Goal: Task Accomplishment & Management: Complete application form

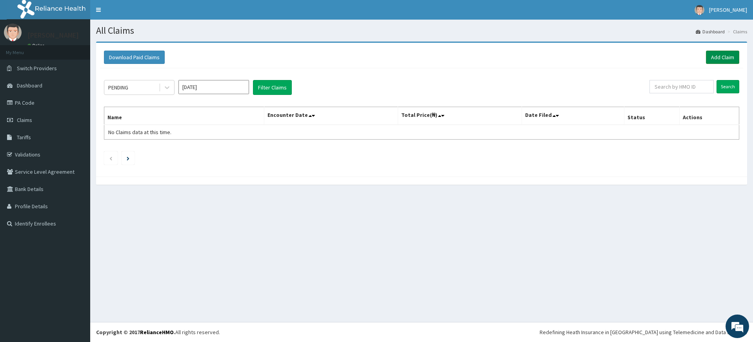
click at [736, 58] on link "Add Claim" at bounding box center [722, 57] width 33 height 13
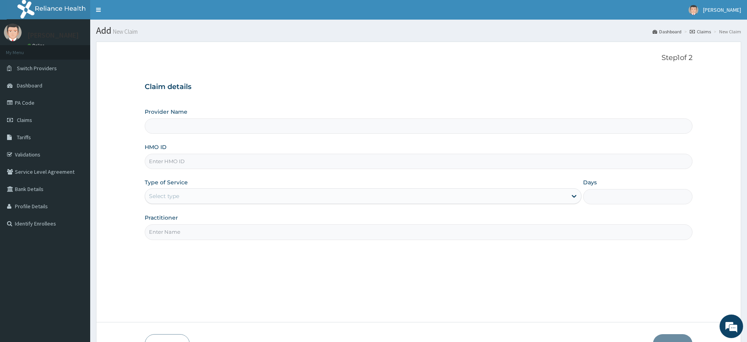
click at [213, 236] on input "Practitioner" at bounding box center [419, 231] width 548 height 15
type input "Pure Fitness Africa | Lekki (fka Fitness Central)"
type input "1"
type input "pure fitness africa"
click at [200, 161] on input "HMO ID" at bounding box center [419, 161] width 548 height 15
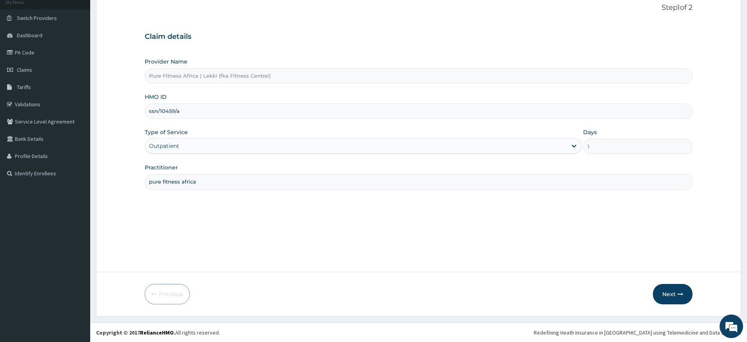
scroll to position [51, 0]
type input "ssn/10459/a"
click at [678, 298] on button "Next" at bounding box center [673, 294] width 40 height 20
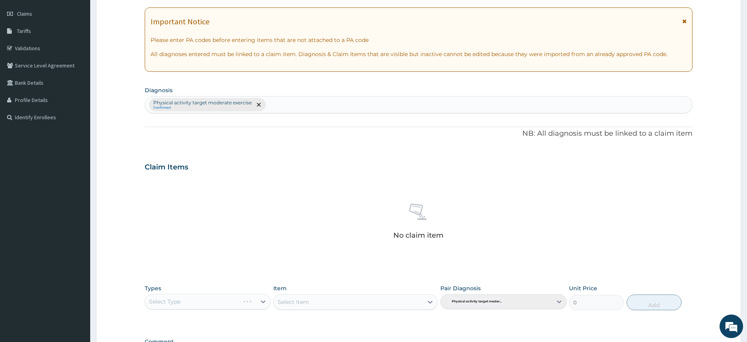
scroll to position [216, 0]
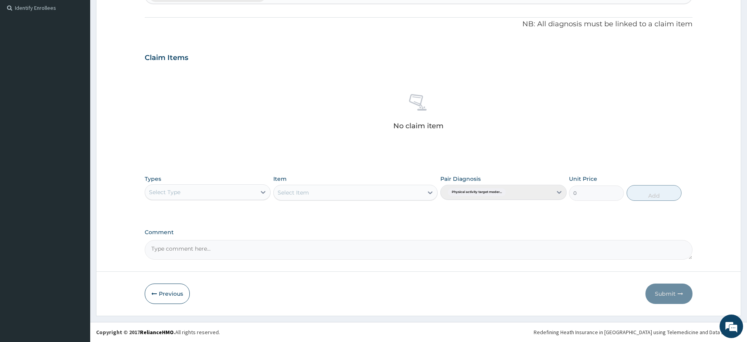
click at [211, 190] on div "Select Type" at bounding box center [200, 192] width 111 height 13
click at [218, 310] on div "Gym" at bounding box center [208, 312] width 126 height 14
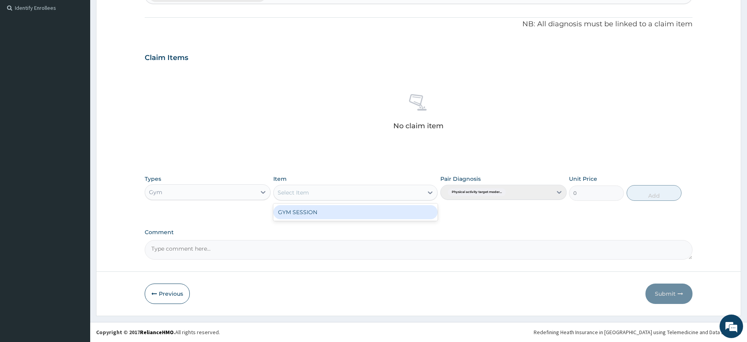
click at [379, 197] on div "Select Item" at bounding box center [348, 192] width 149 height 13
click at [380, 213] on div "GYM SESSION" at bounding box center [355, 212] width 164 height 14
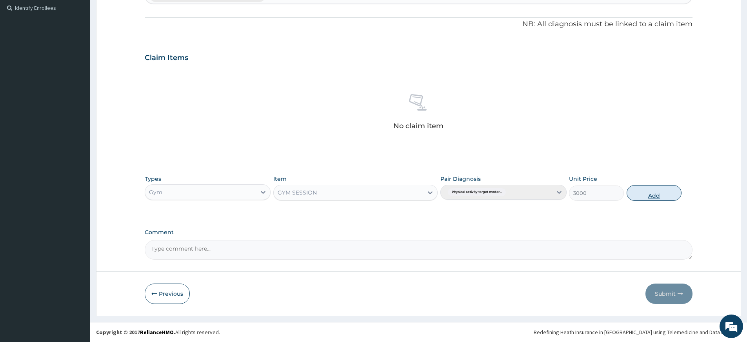
click at [657, 195] on button "Add" at bounding box center [654, 193] width 55 height 16
type input "0"
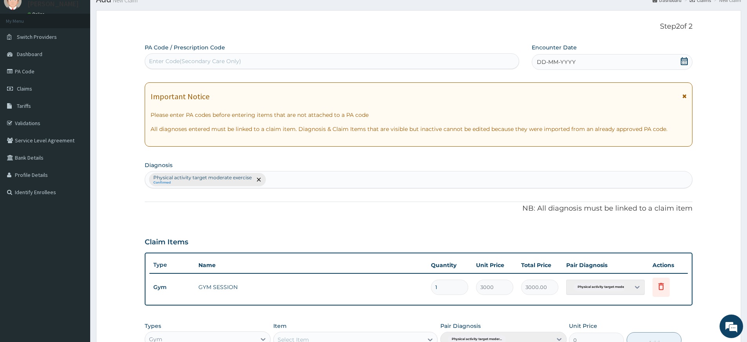
scroll to position [0, 0]
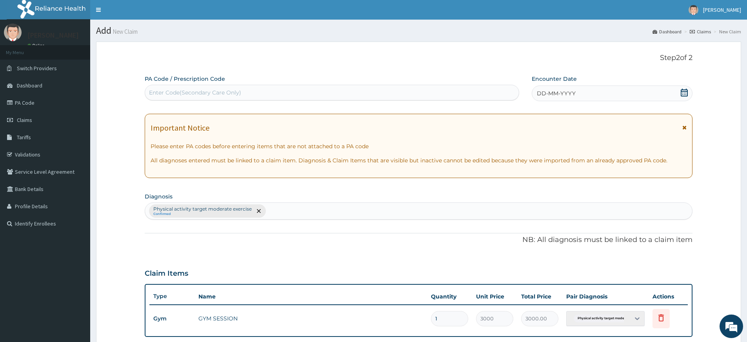
click at [563, 94] on span "DD-MM-YYYY" at bounding box center [556, 93] width 39 height 8
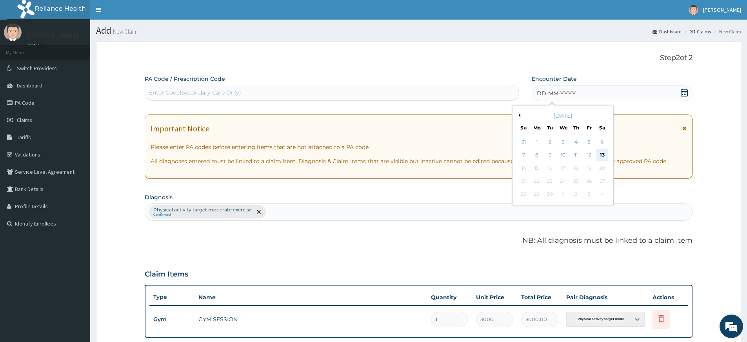
click at [597, 152] on div "13" at bounding box center [603, 155] width 12 height 12
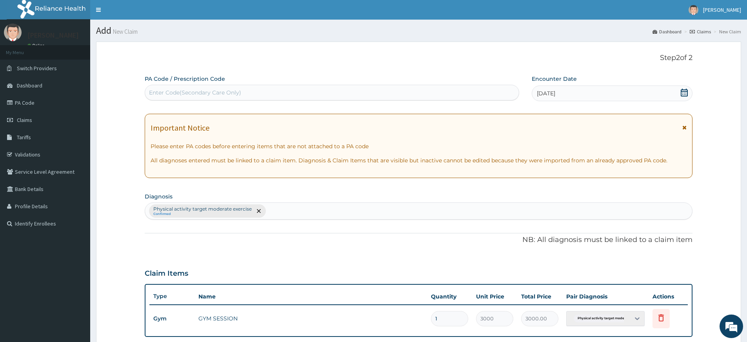
click at [492, 92] on div "Enter Code(Secondary Care Only)" at bounding box center [332, 92] width 374 height 13
type input "PA/728EDC"
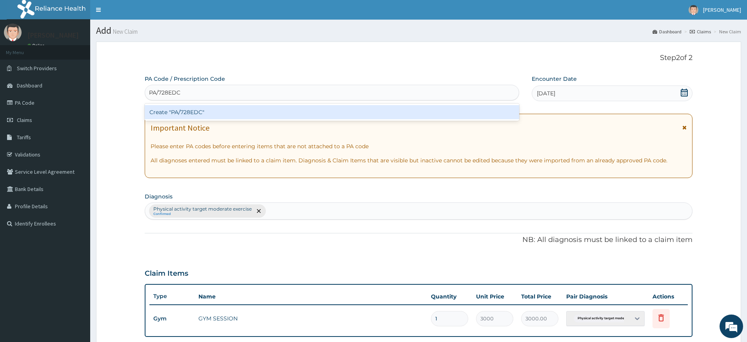
click at [507, 114] on div "Create "PA/728EDC"" at bounding box center [332, 112] width 375 height 14
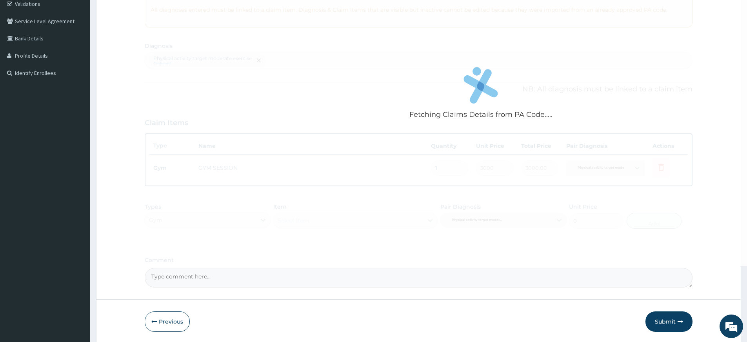
scroll to position [179, 0]
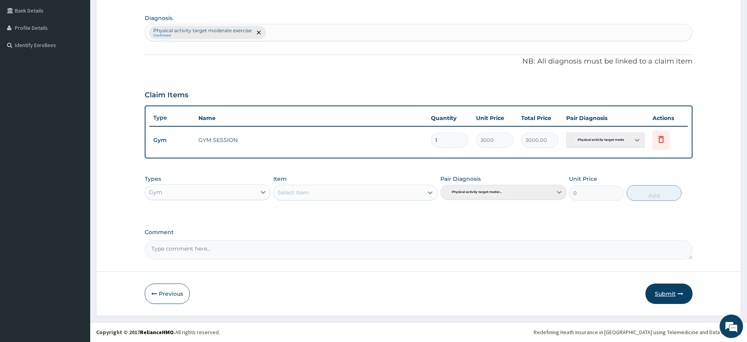
click at [662, 290] on button "Submit" at bounding box center [669, 294] width 47 height 20
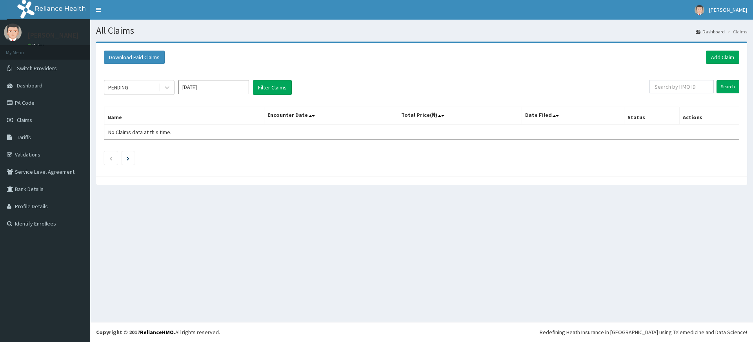
click at [714, 58] on link "Add Claim" at bounding box center [722, 57] width 33 height 13
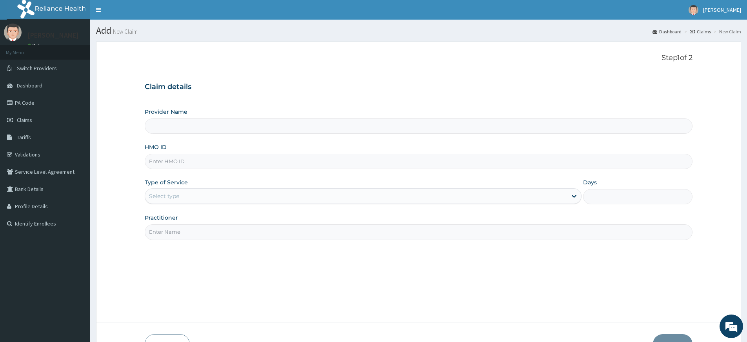
click at [189, 234] on input "Practitioner" at bounding box center [419, 231] width 548 height 15
type input "pure fitness africa"
click at [200, 166] on input "HMO ID" at bounding box center [419, 161] width 548 height 15
type input "Pure Fitness Africa | Lekki (fka Fitness Central)"
type input "1"
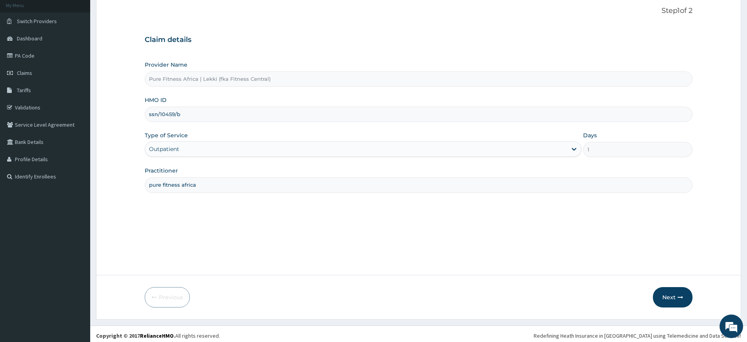
scroll to position [51, 0]
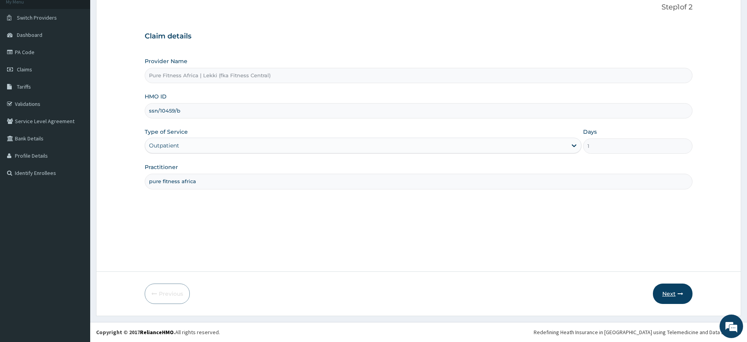
type input "ssn/10459/b"
click at [670, 289] on button "Next" at bounding box center [673, 294] width 40 height 20
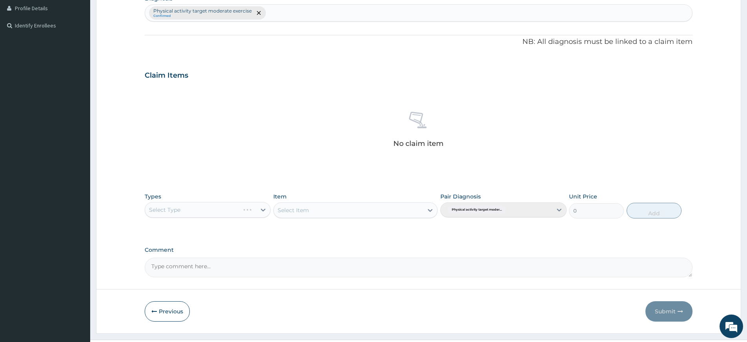
scroll to position [216, 0]
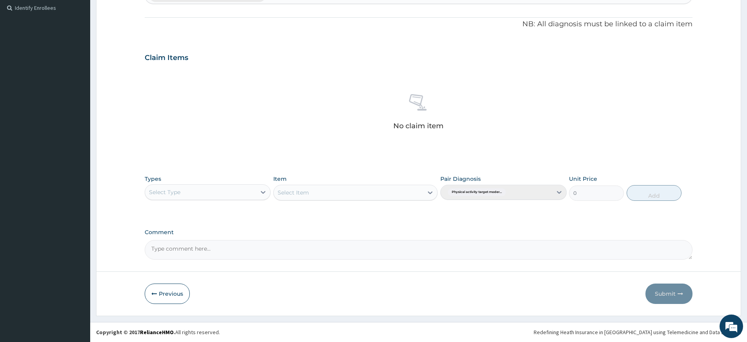
click at [204, 195] on div "Select Type" at bounding box center [200, 192] width 111 height 13
click at [235, 311] on div "Gym" at bounding box center [208, 312] width 126 height 14
click at [359, 186] on div "Select Item" at bounding box center [340, 192] width 133 height 13
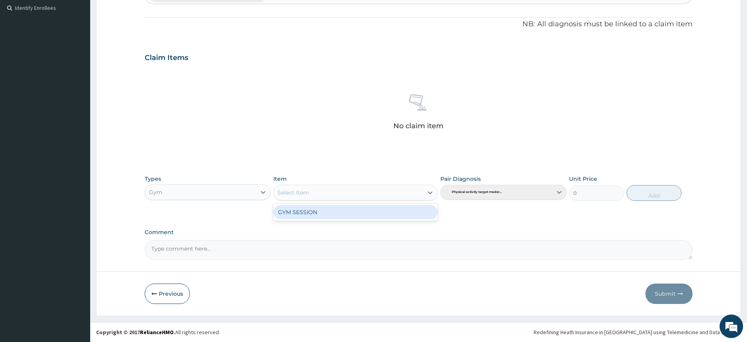
click at [360, 209] on div "GYM SESSION" at bounding box center [355, 212] width 164 height 14
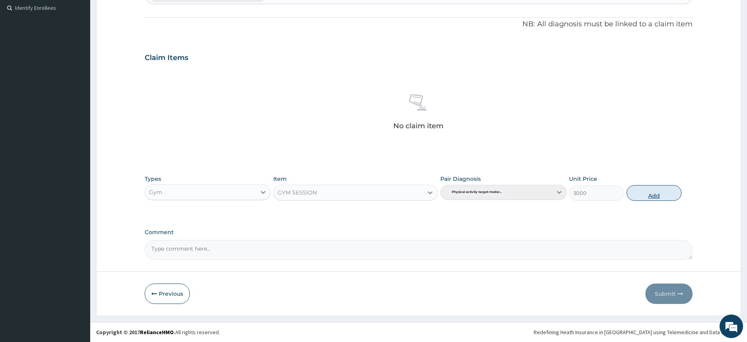
click at [657, 196] on button "Add" at bounding box center [654, 193] width 55 height 16
type input "0"
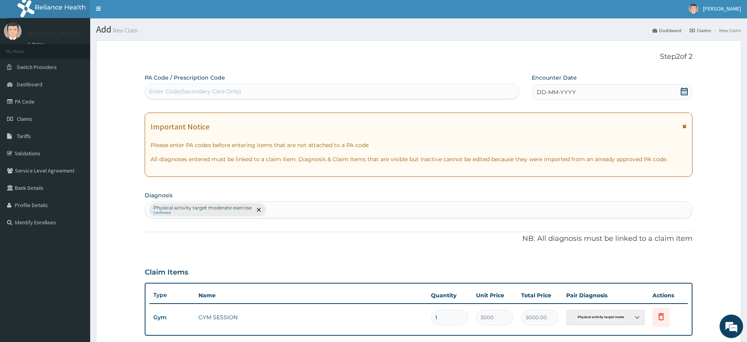
scroll to position [0, 0]
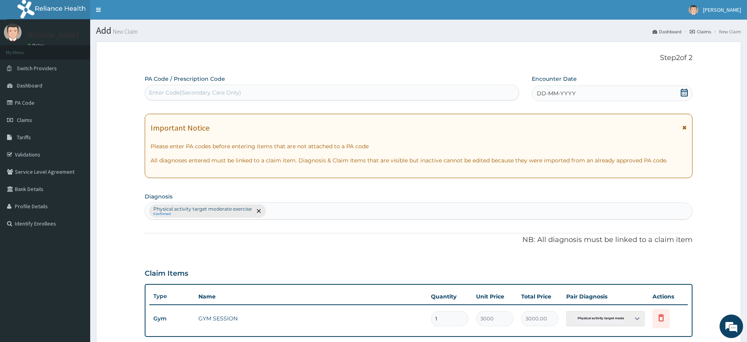
drag, startPoint x: 545, startPoint y: 91, endPoint x: 547, endPoint y: 96, distance: 6.1
click at [547, 96] on span "DD-MM-YYYY" at bounding box center [556, 93] width 39 height 8
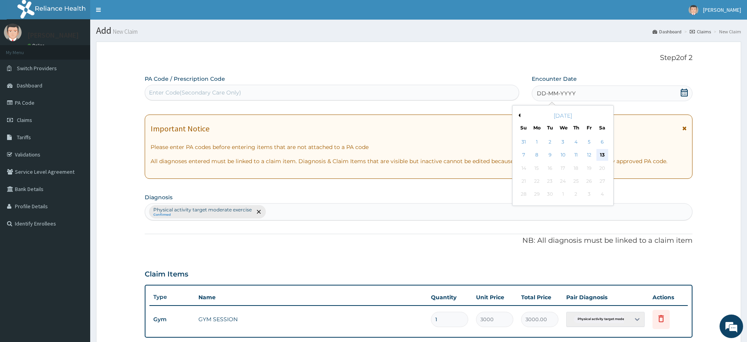
click at [603, 153] on div "13" at bounding box center [603, 155] width 12 height 12
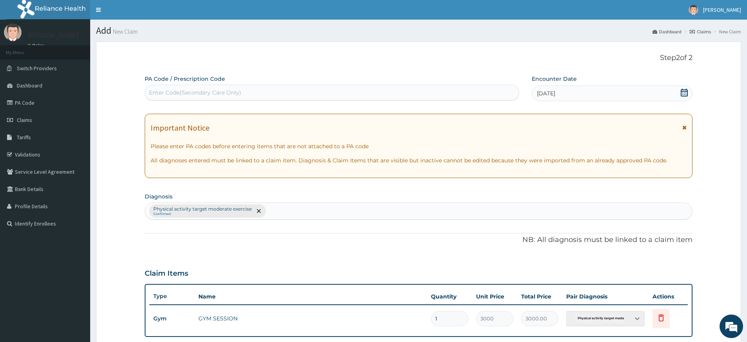
click at [503, 93] on div "Enter Code(Secondary Care Only)" at bounding box center [332, 92] width 374 height 13
type input "PA/7F0208"
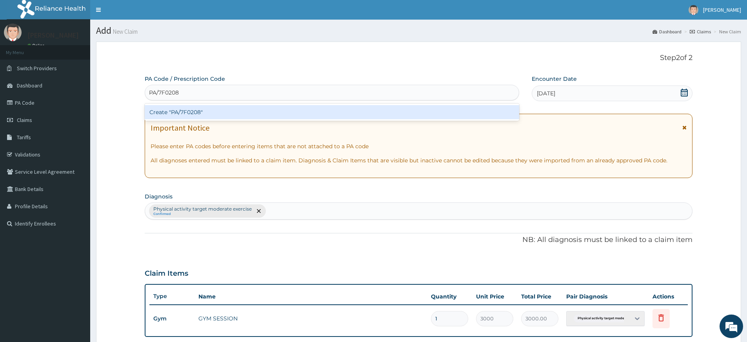
click at [505, 113] on div "Create "PA/7F0208"" at bounding box center [332, 112] width 375 height 14
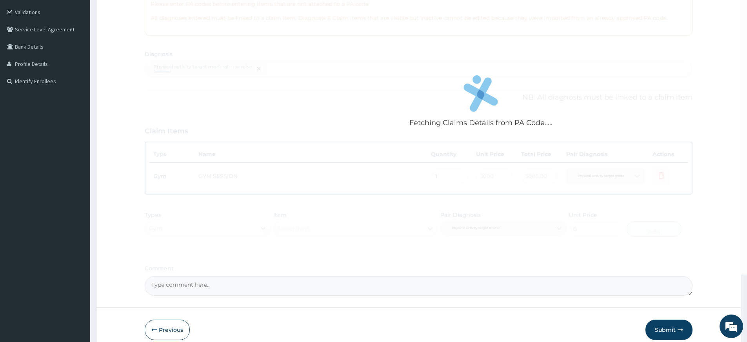
scroll to position [179, 0]
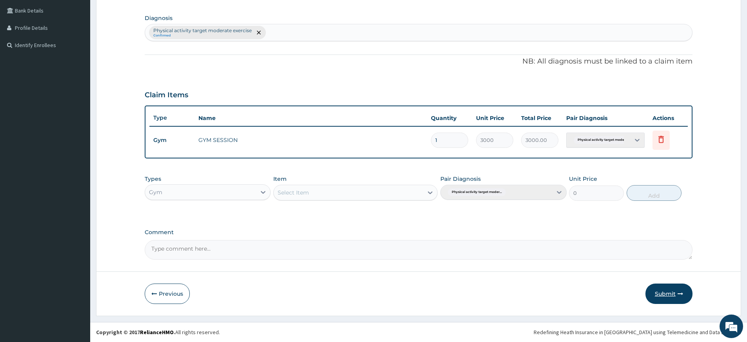
click at [678, 295] on icon "button" at bounding box center [680, 293] width 5 height 5
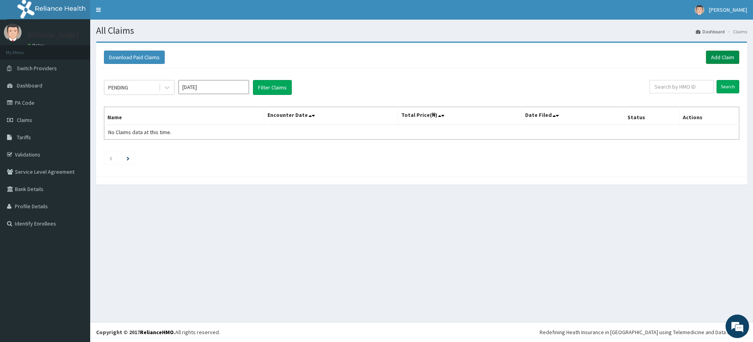
click at [735, 54] on link "Add Claim" at bounding box center [722, 57] width 33 height 13
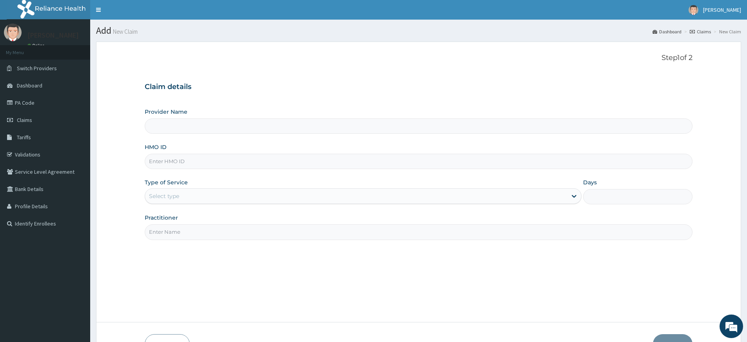
type input "Pure Fitness Africa | Lekki (fka Fitness Central)"
type input "1"
drag, startPoint x: 204, startPoint y: 230, endPoint x: 204, endPoint y: 239, distance: 8.2
click at [204, 231] on input "Practitioner" at bounding box center [419, 231] width 548 height 15
type input "pure fitness africa"
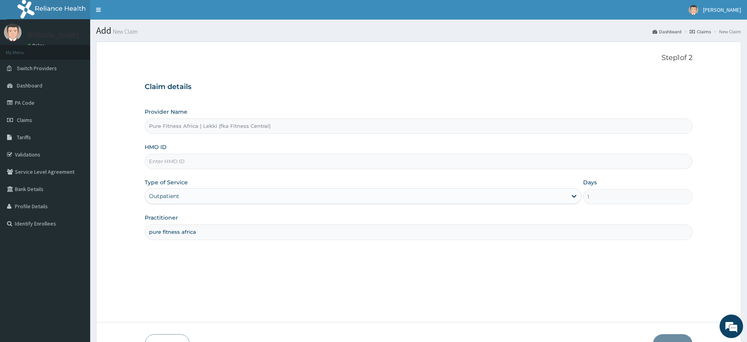
click at [174, 160] on input "HMO ID" at bounding box center [419, 161] width 548 height 15
type input "COK/10002/A"
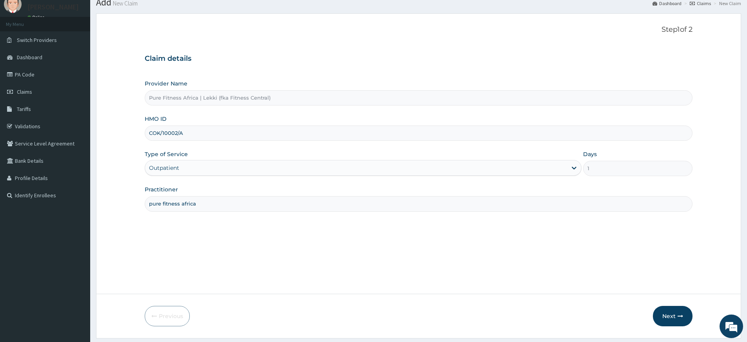
scroll to position [51, 0]
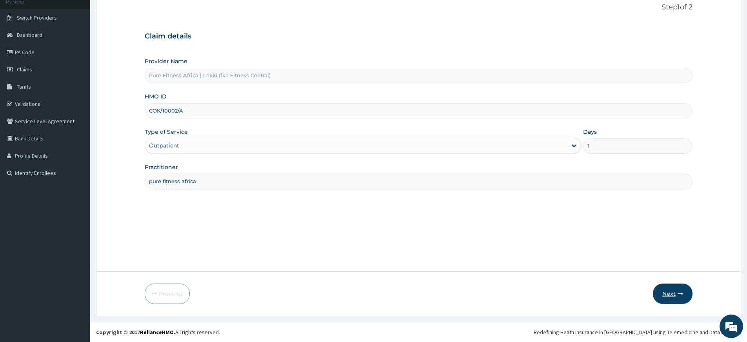
click at [677, 299] on button "Next" at bounding box center [673, 294] width 40 height 20
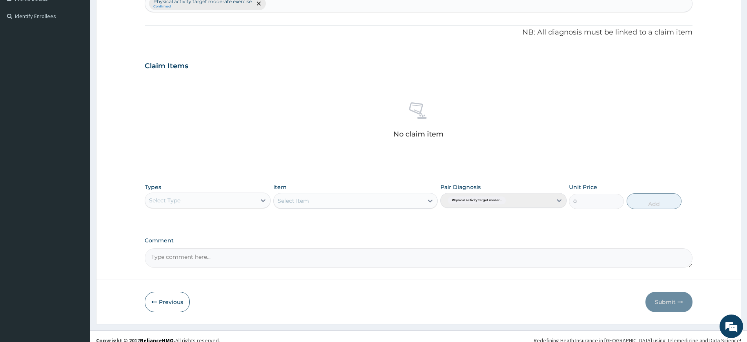
scroll to position [216, 0]
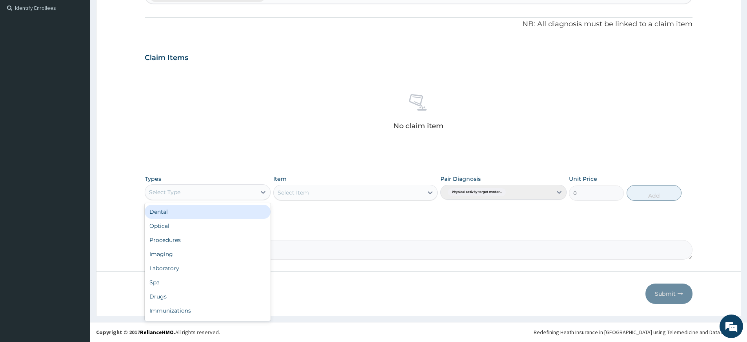
click at [209, 191] on div "Select Type" at bounding box center [200, 192] width 111 height 13
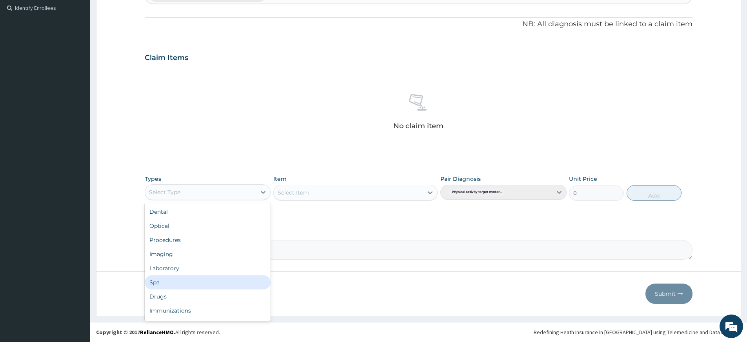
scroll to position [27, 0]
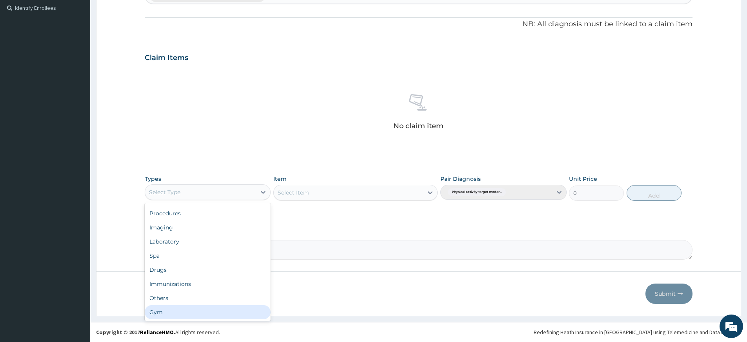
click at [192, 308] on div "Gym" at bounding box center [208, 312] width 126 height 14
click at [375, 193] on div "Select Item" at bounding box center [340, 192] width 133 height 13
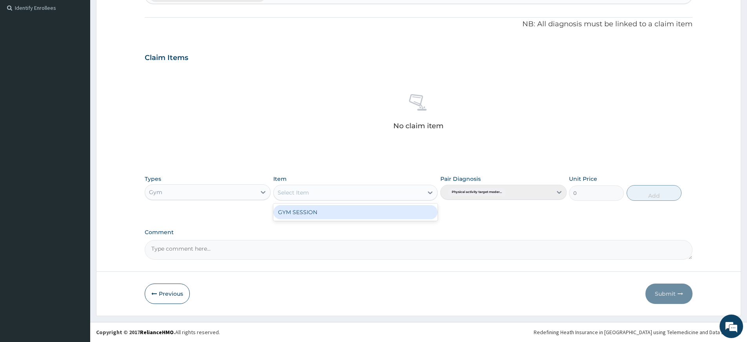
click at [384, 209] on div "GYM SESSION" at bounding box center [355, 212] width 164 height 14
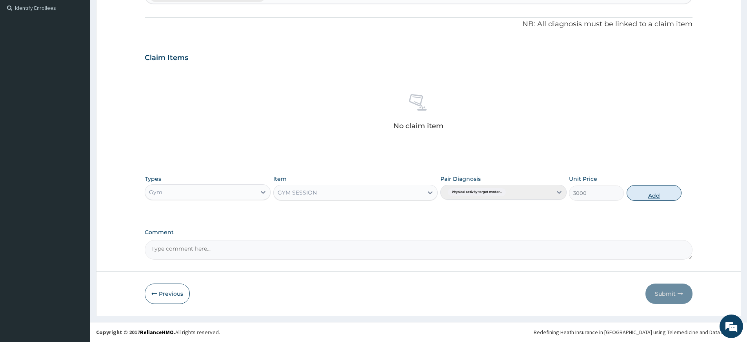
click at [645, 195] on button "Add" at bounding box center [654, 193] width 55 height 16
type input "0"
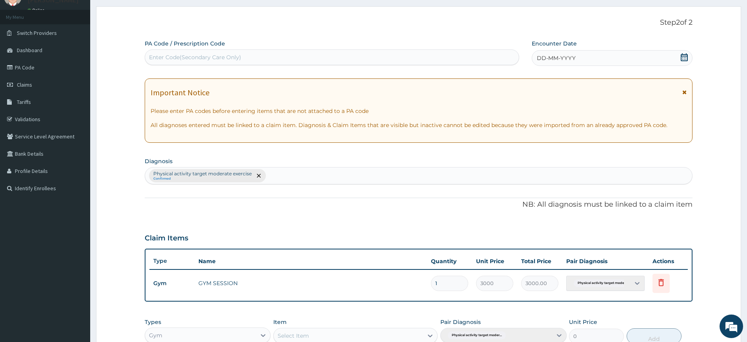
scroll to position [0, 0]
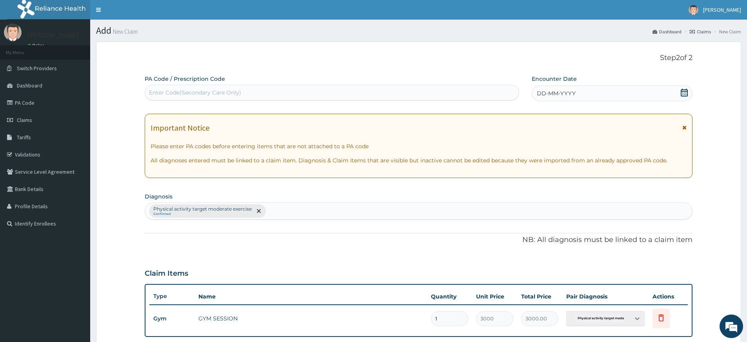
click at [552, 87] on div "DD-MM-YYYY" at bounding box center [612, 94] width 160 height 16
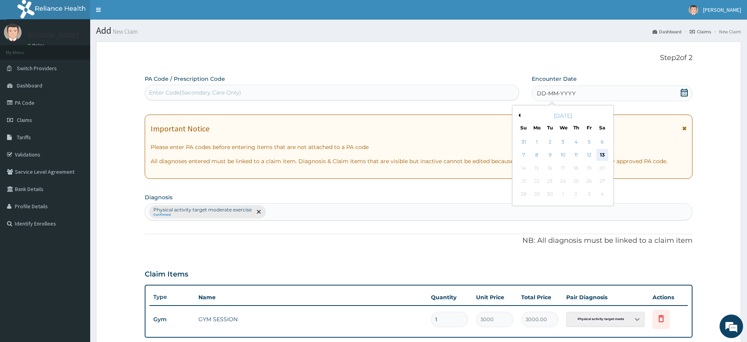
click at [604, 152] on div "13" at bounding box center [603, 155] width 12 height 12
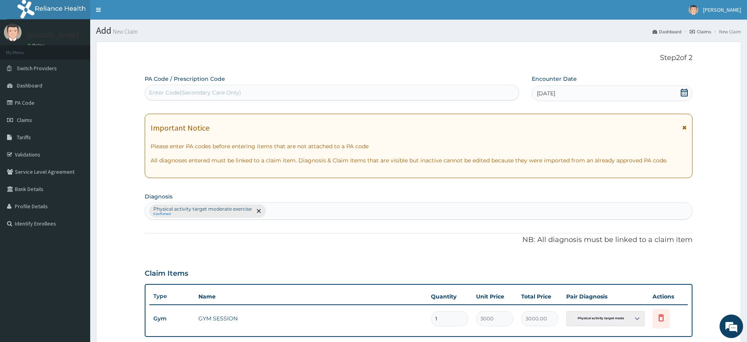
click at [472, 94] on div "Enter Code(Secondary Care Only)" at bounding box center [332, 92] width 374 height 13
type input "PA/EB95F4"
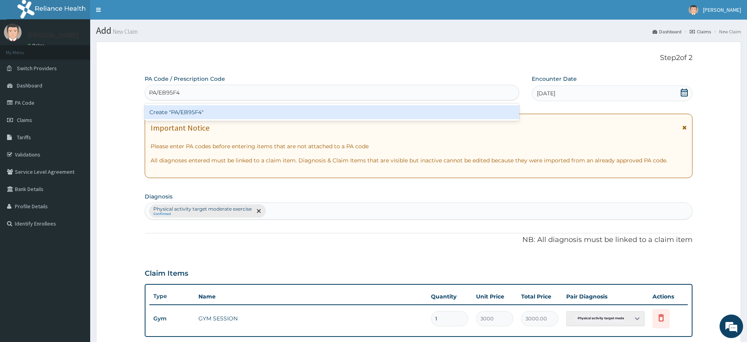
click at [458, 110] on div "Create "PA/EB95F4"" at bounding box center [332, 112] width 375 height 14
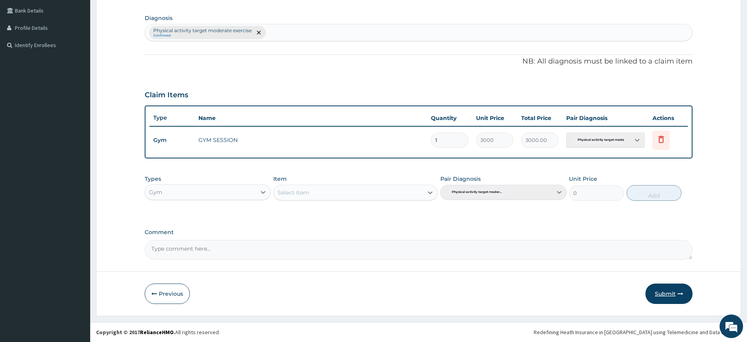
click at [669, 292] on button "Submit" at bounding box center [669, 294] width 47 height 20
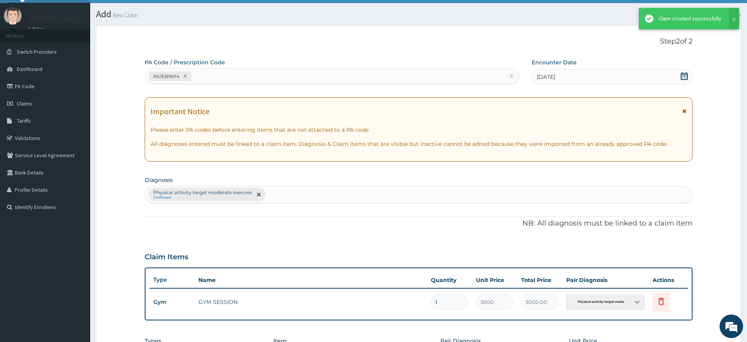
scroll to position [179, 0]
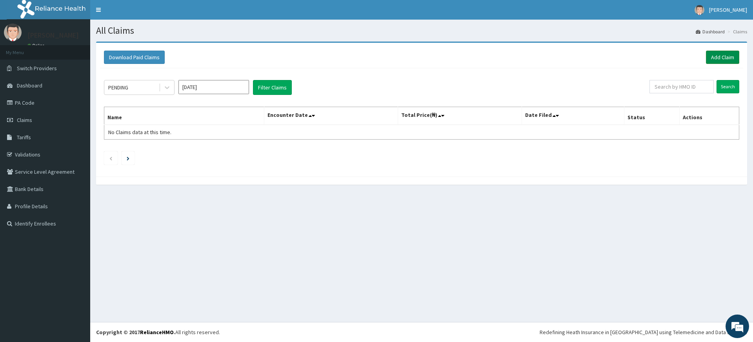
click at [717, 58] on link "Add Claim" at bounding box center [722, 57] width 33 height 13
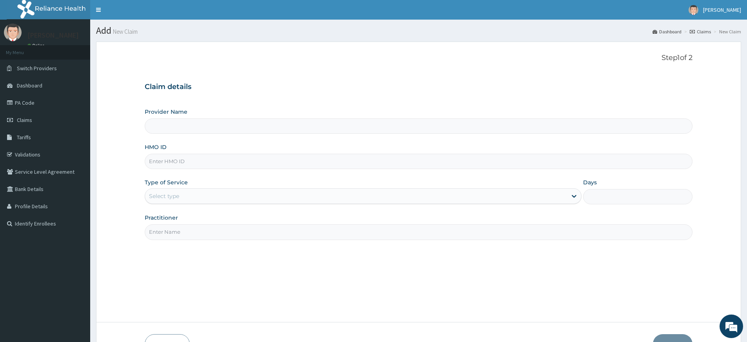
click at [191, 235] on input "Practitioner" at bounding box center [419, 231] width 548 height 15
type input "pure fitness africa"
type input "Pure Fitness Africa | Lekki (fka Fitness Central)"
type input "1"
click at [199, 166] on input "HMO ID" at bounding box center [419, 161] width 548 height 15
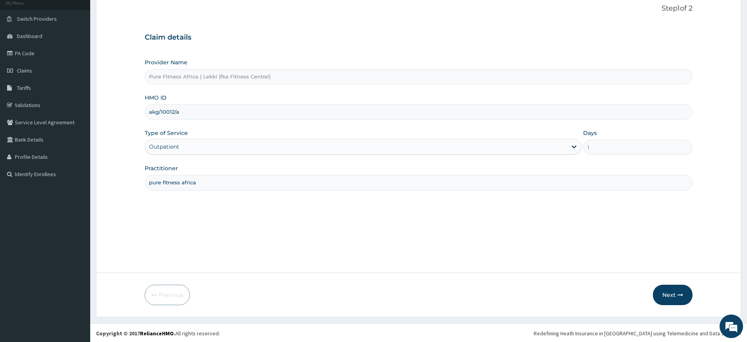
scroll to position [51, 0]
type input "akg/10012/a"
click at [689, 291] on button "Next" at bounding box center [673, 294] width 40 height 20
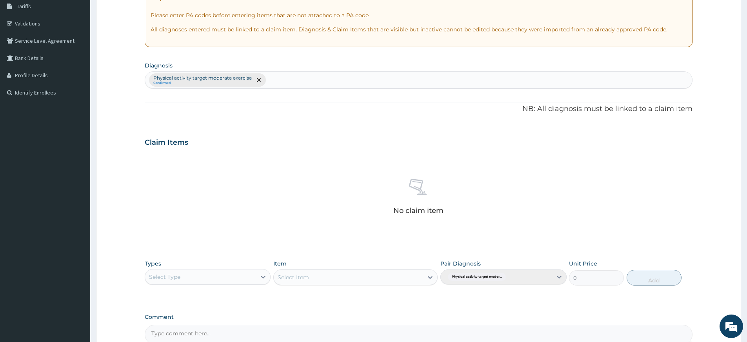
scroll to position [216, 0]
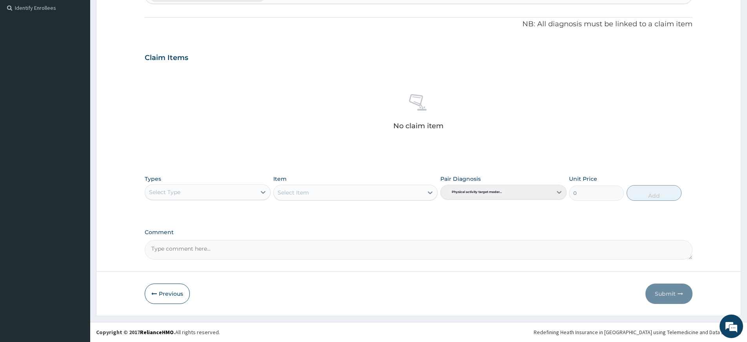
click at [196, 169] on div "PA Code / Prescription Code Enter Code(Secondary Care Only) Encounter Date DD-M…" at bounding box center [419, 59] width 548 height 401
click at [207, 185] on div "Select Type" at bounding box center [208, 192] width 126 height 16
click at [211, 306] on div "Gym" at bounding box center [208, 312] width 126 height 14
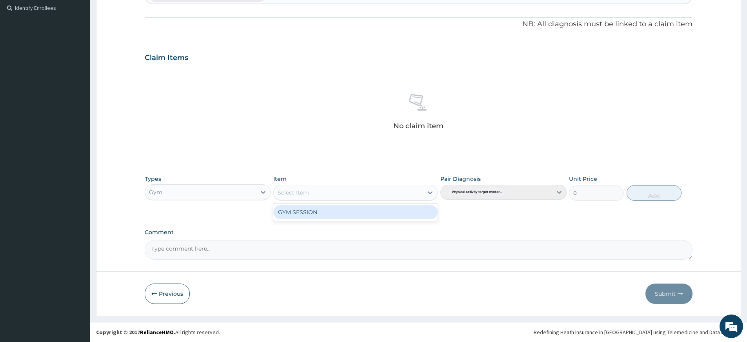
click at [351, 189] on div "Select Item" at bounding box center [348, 192] width 149 height 13
click at [353, 206] on div "GYM SESSION" at bounding box center [355, 212] width 164 height 14
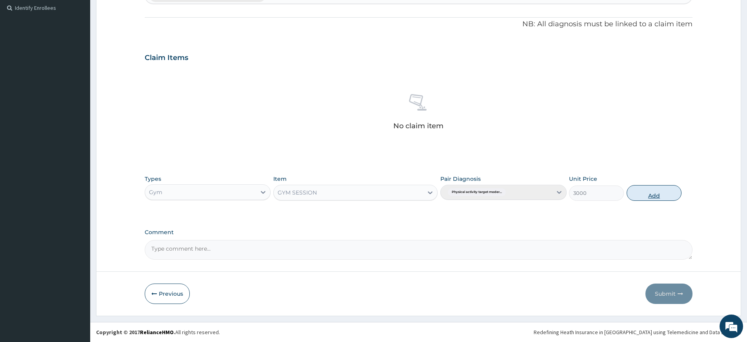
click at [645, 192] on button "Add" at bounding box center [654, 193] width 55 height 16
type input "0"
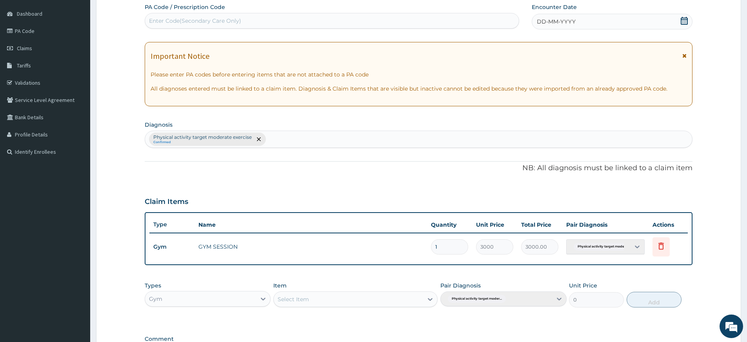
scroll to position [0, 0]
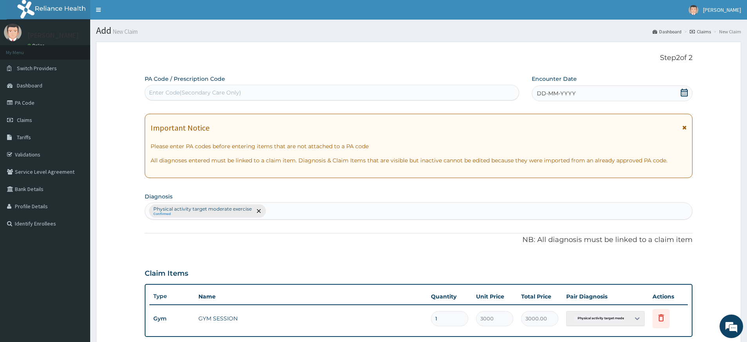
click at [549, 91] on span "DD-MM-YYYY" at bounding box center [556, 93] width 39 height 8
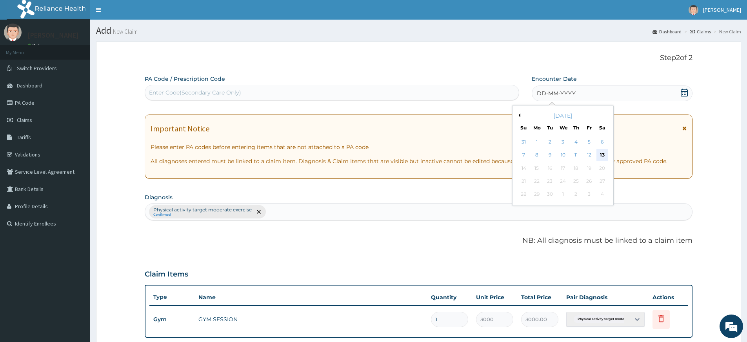
click at [603, 153] on div "13" at bounding box center [603, 155] width 12 height 12
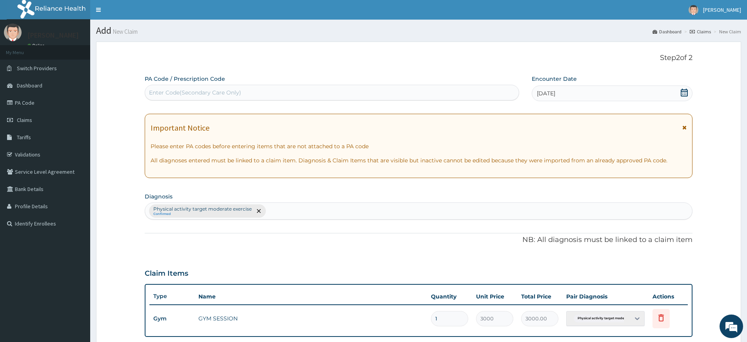
click at [500, 93] on div "Enter Code(Secondary Care Only)" at bounding box center [332, 92] width 374 height 13
type input "PA/969262"
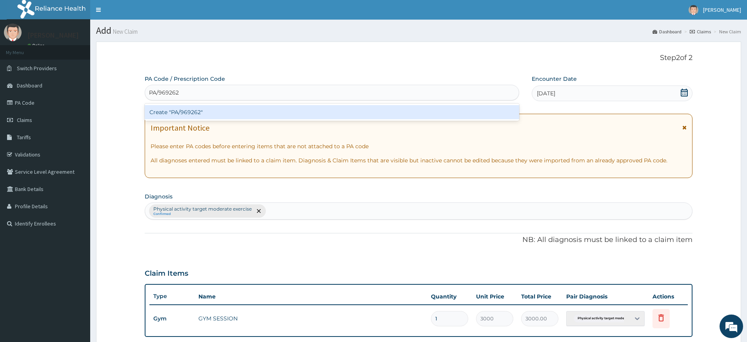
click at [496, 111] on div "Create "PA/969262"" at bounding box center [332, 112] width 375 height 14
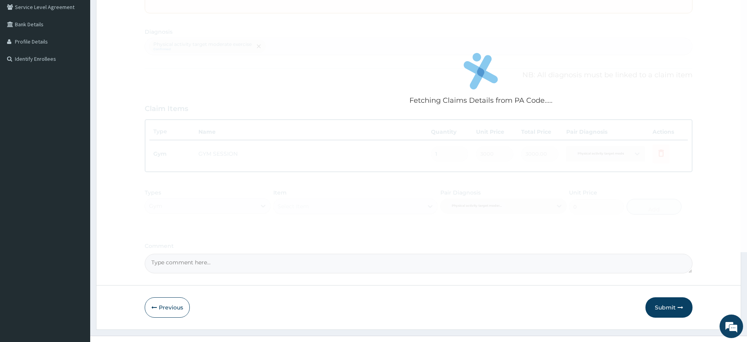
scroll to position [179, 0]
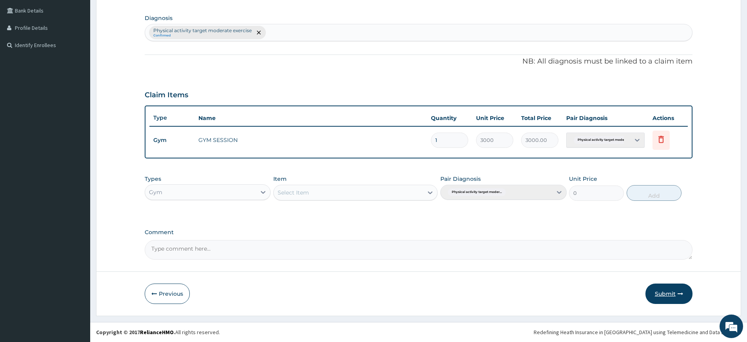
click at [670, 289] on button "Submit" at bounding box center [669, 294] width 47 height 20
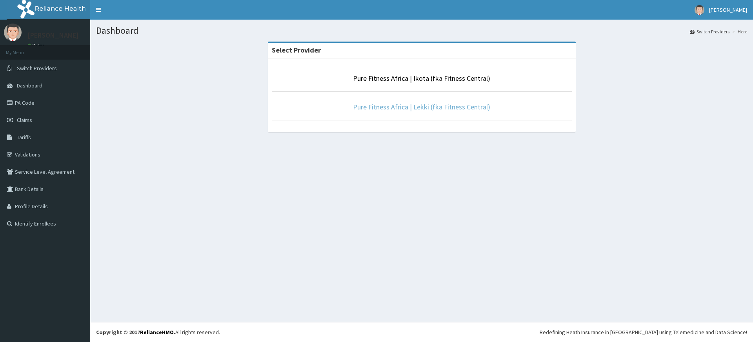
click at [429, 102] on link "Pure Fitness Africa | Lekki (fka Fitness Central)" at bounding box center [421, 106] width 137 height 9
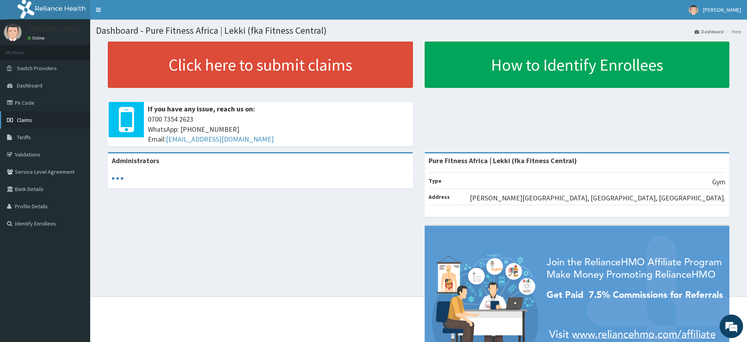
click at [44, 124] on link "Claims" at bounding box center [45, 119] width 90 height 17
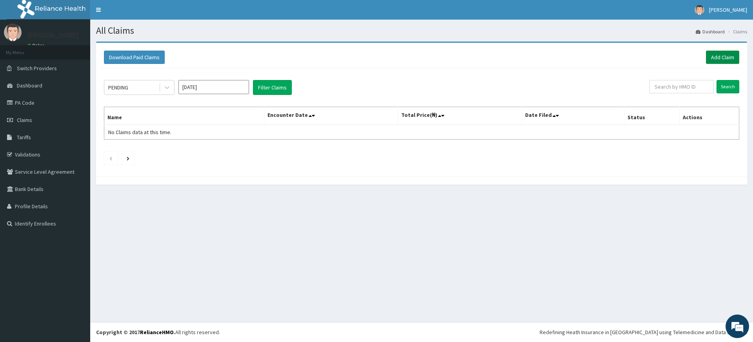
click at [711, 60] on link "Add Claim" at bounding box center [722, 57] width 33 height 13
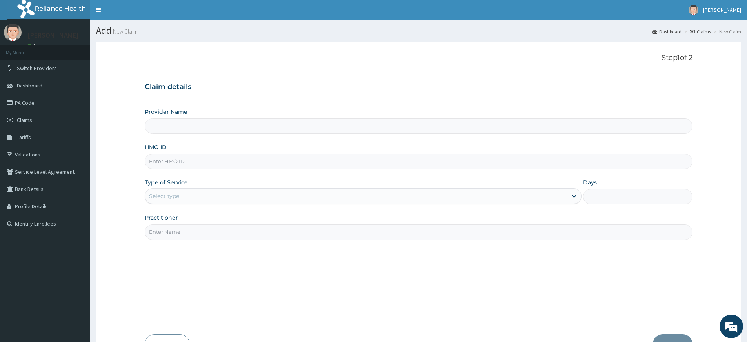
type input "Pure Fitness Africa | Lekki (fka Fitness Central)"
type input "1"
drag, startPoint x: 166, startPoint y: 233, endPoint x: 170, endPoint y: 228, distance: 7.1
click at [166, 233] on input "Practitioner" at bounding box center [419, 231] width 548 height 15
click at [240, 157] on input "HMO ID" at bounding box center [419, 161] width 548 height 15
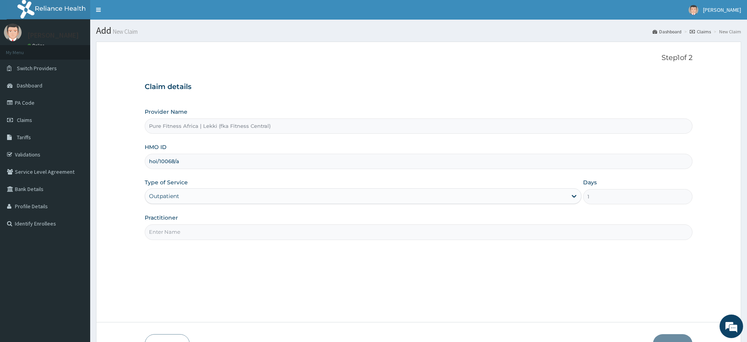
scroll to position [2, 0]
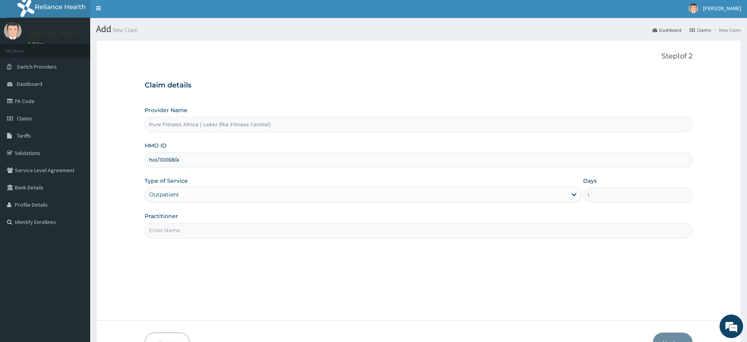
type input "hoi/10068/a"
click at [439, 235] on input "Practitioner" at bounding box center [419, 230] width 548 height 15
type input "pure fitness africa"
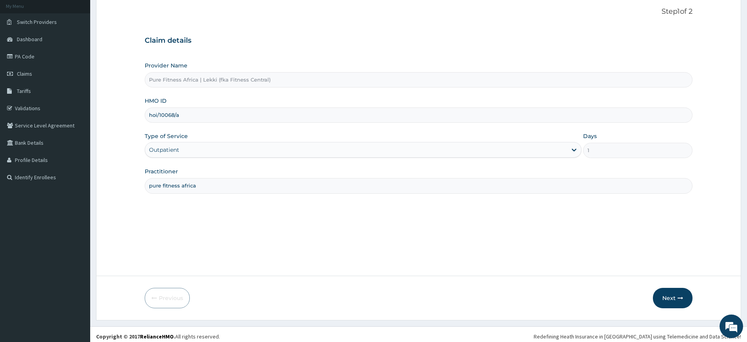
scroll to position [51, 0]
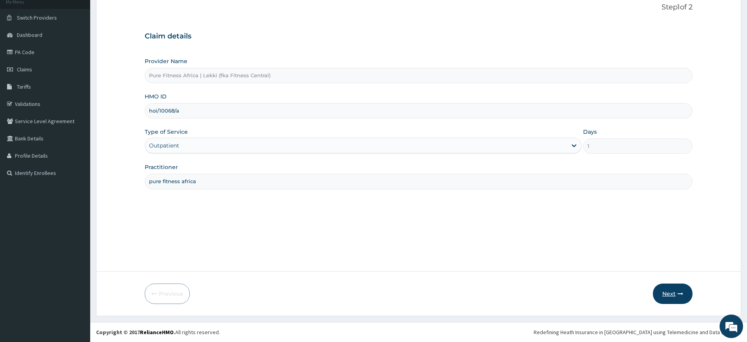
click at [669, 295] on button "Next" at bounding box center [673, 294] width 40 height 20
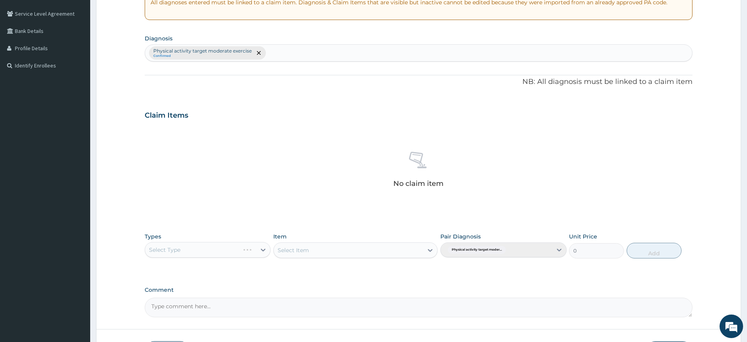
scroll to position [216, 0]
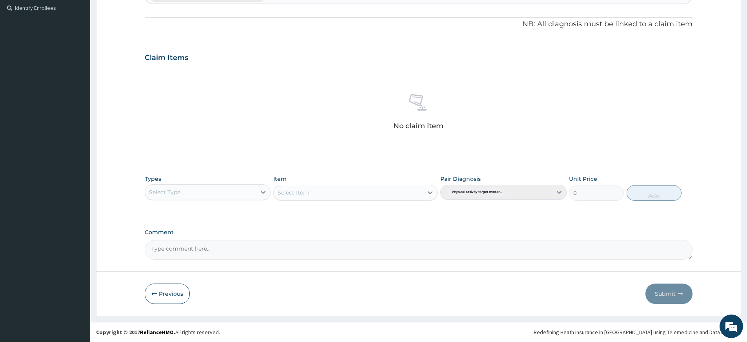
click at [220, 203] on div "Types Select Type Item Select Item Pair Diagnosis Physical activity target mode…" at bounding box center [419, 188] width 548 height 34
click at [221, 198] on div "Select Type" at bounding box center [200, 192] width 111 height 13
click at [209, 310] on div "Gym" at bounding box center [208, 312] width 126 height 14
drag, startPoint x: 325, startPoint y: 201, endPoint x: 328, endPoint y: 192, distance: 9.3
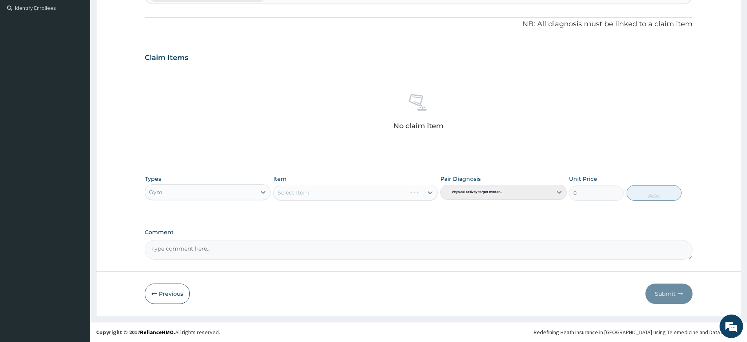
click at [326, 198] on div "Types option Gym, selected. Select is focused ,type to refine list, press Down …" at bounding box center [419, 188] width 548 height 34
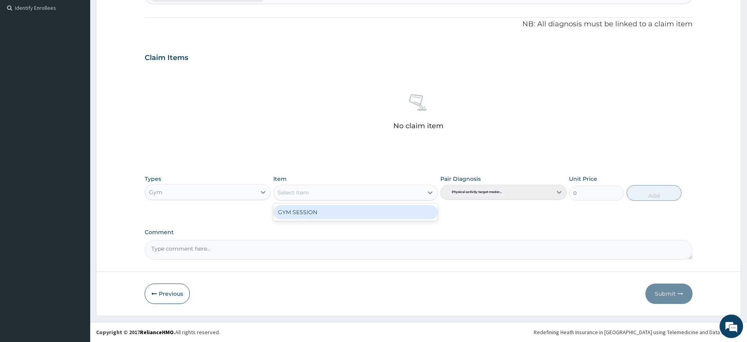
click at [328, 193] on div "Select Item" at bounding box center [348, 192] width 149 height 13
click at [338, 216] on div "GYM SESSION" at bounding box center [355, 212] width 164 height 14
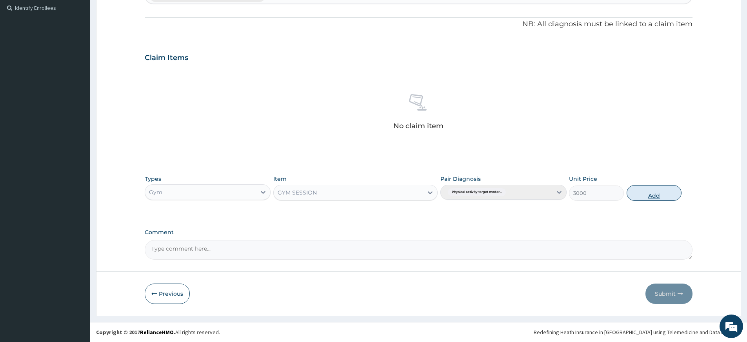
click at [640, 191] on button "Add" at bounding box center [654, 193] width 55 height 16
type input "0"
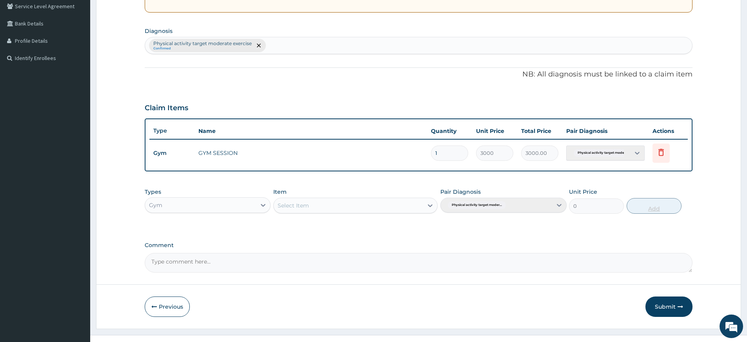
scroll to position [0, 0]
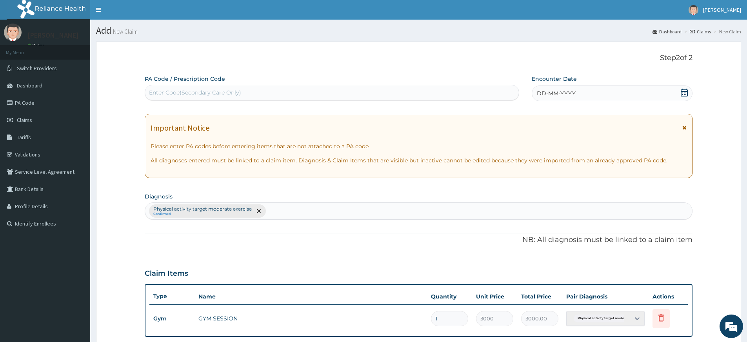
click at [554, 92] on span "DD-MM-YYYY" at bounding box center [556, 93] width 39 height 8
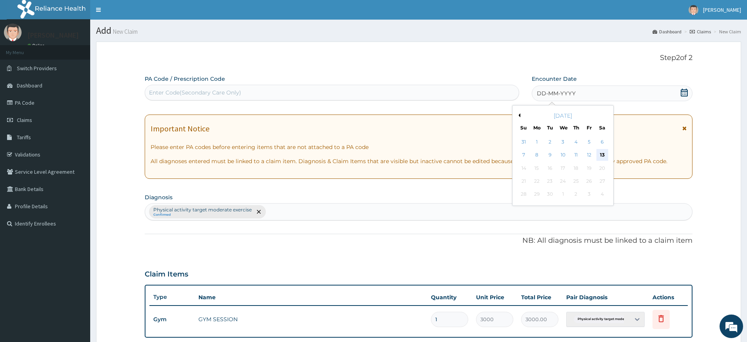
click at [598, 153] on div "13" at bounding box center [603, 155] width 12 height 12
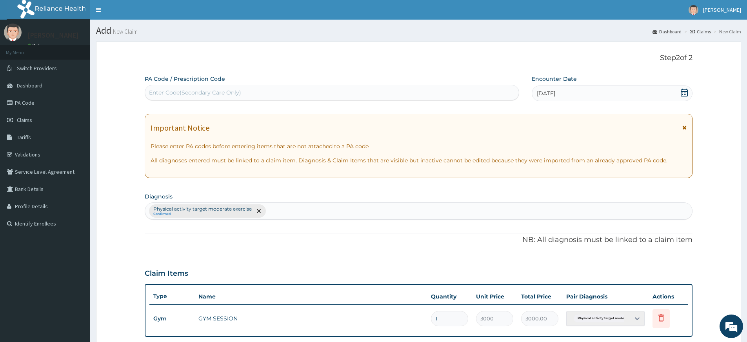
click at [495, 89] on div "Enter Code(Secondary Care Only)" at bounding box center [332, 92] width 374 height 13
type input "PA/881EAC"
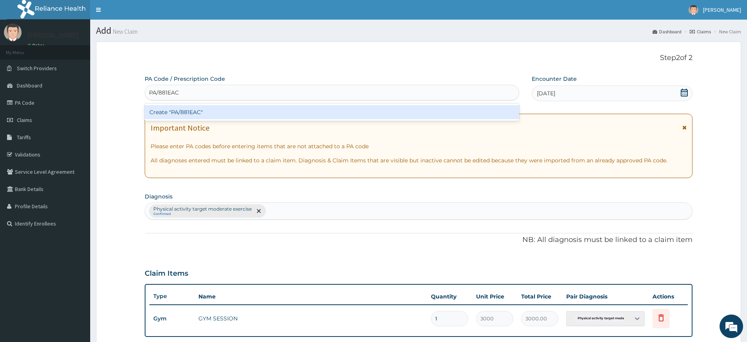
click at [491, 106] on div "Create "PA/881EAC"" at bounding box center [332, 112] width 375 height 14
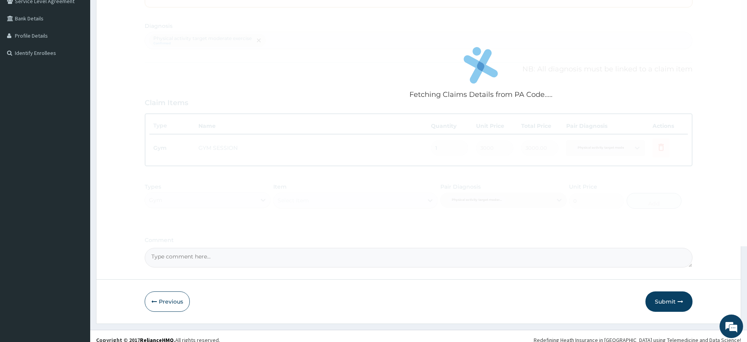
scroll to position [179, 0]
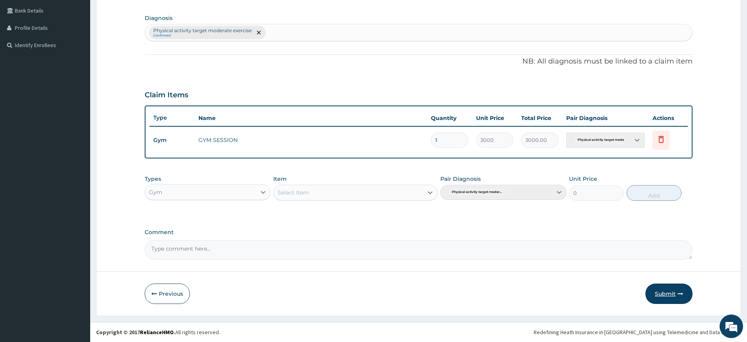
click at [671, 293] on button "Submit" at bounding box center [669, 294] width 47 height 20
